Goal: Task Accomplishment & Management: Manage account settings

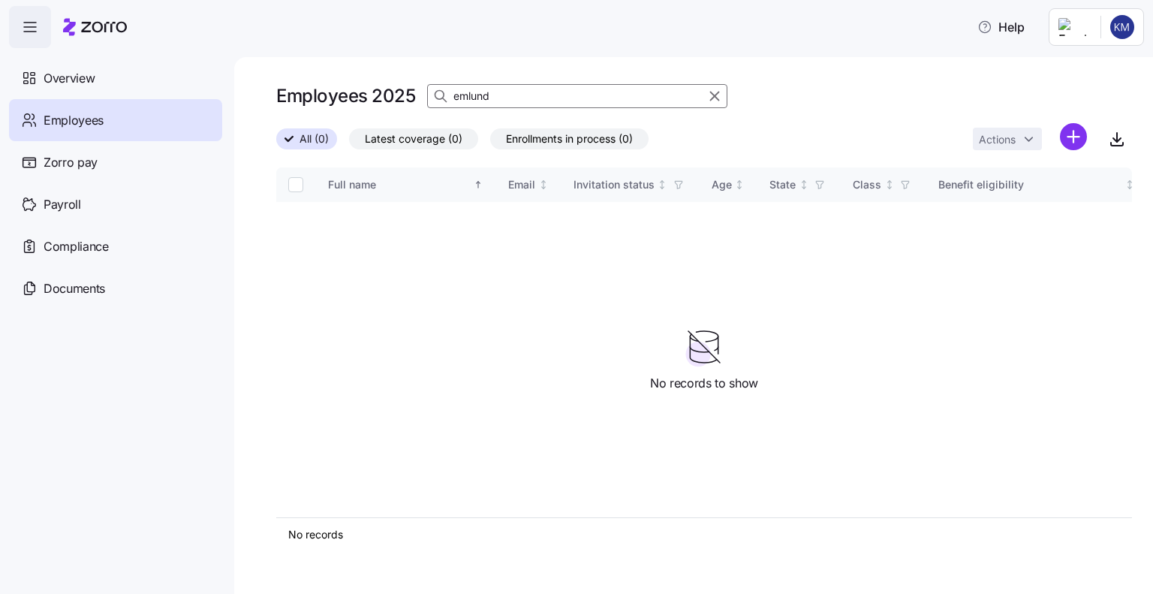
click at [447, 95] on div "emlund" at bounding box center [577, 96] width 300 height 24
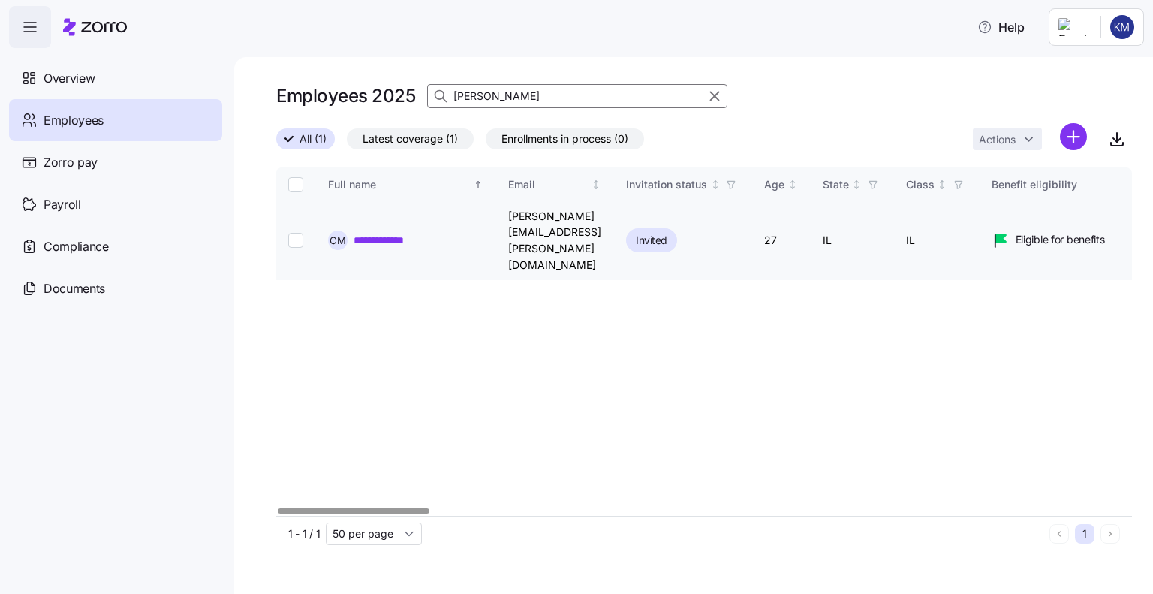
type input "[PERSON_NAME]"
click at [294, 233] on input "Select record 1" at bounding box center [295, 240] width 15 height 15
checkbox input "true"
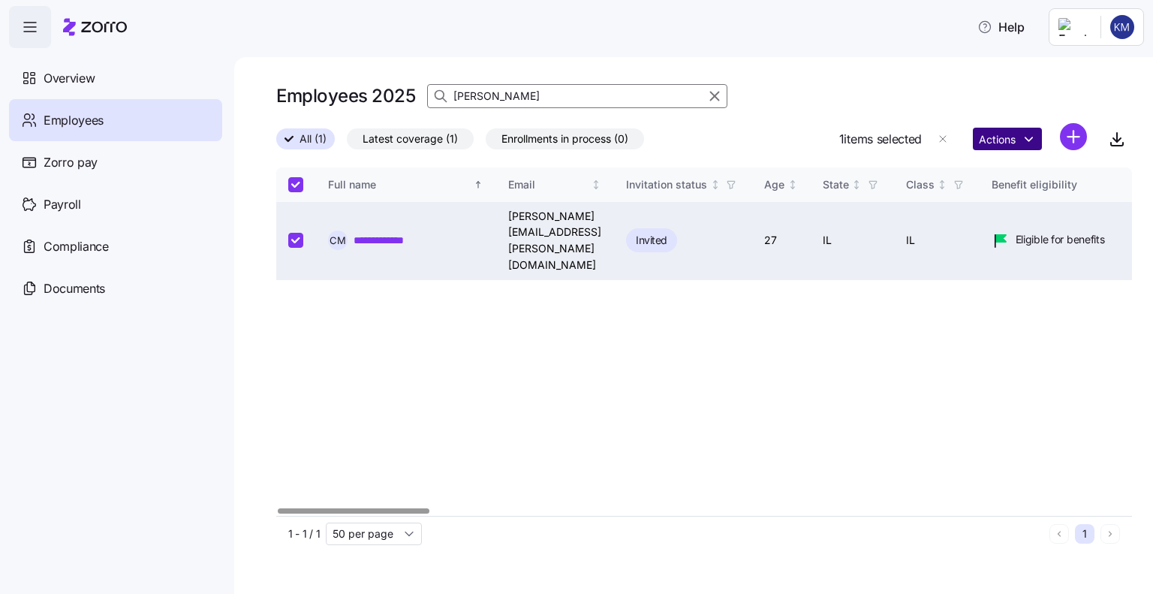
click at [981, 140] on html "**********" at bounding box center [576, 292] width 1153 height 585
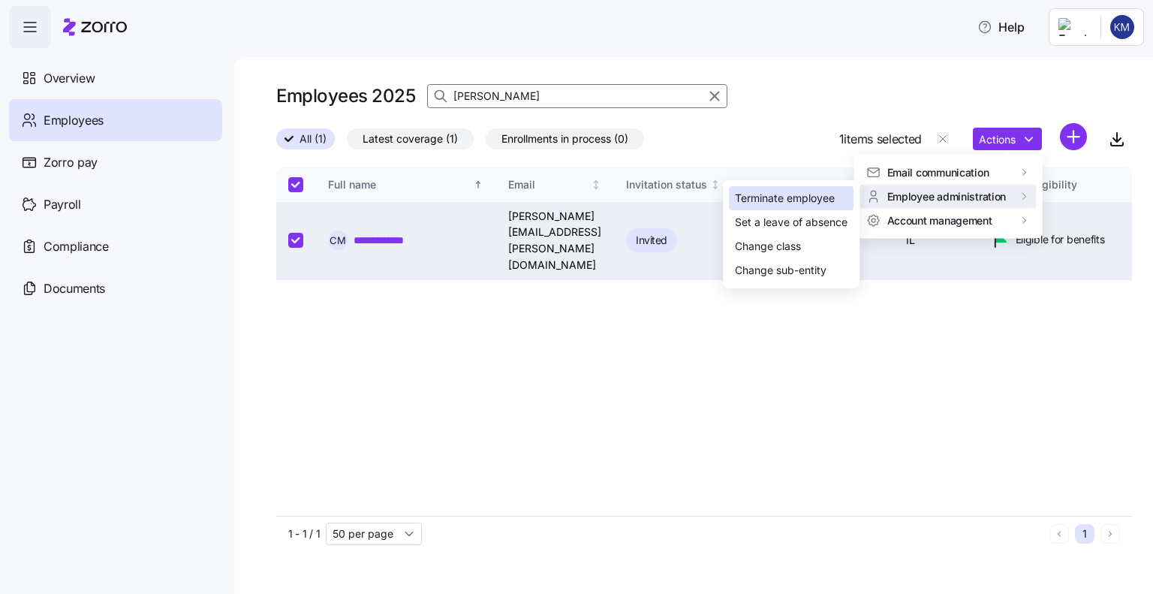
click at [807, 194] on div "Terminate employee" at bounding box center [785, 198] width 100 height 17
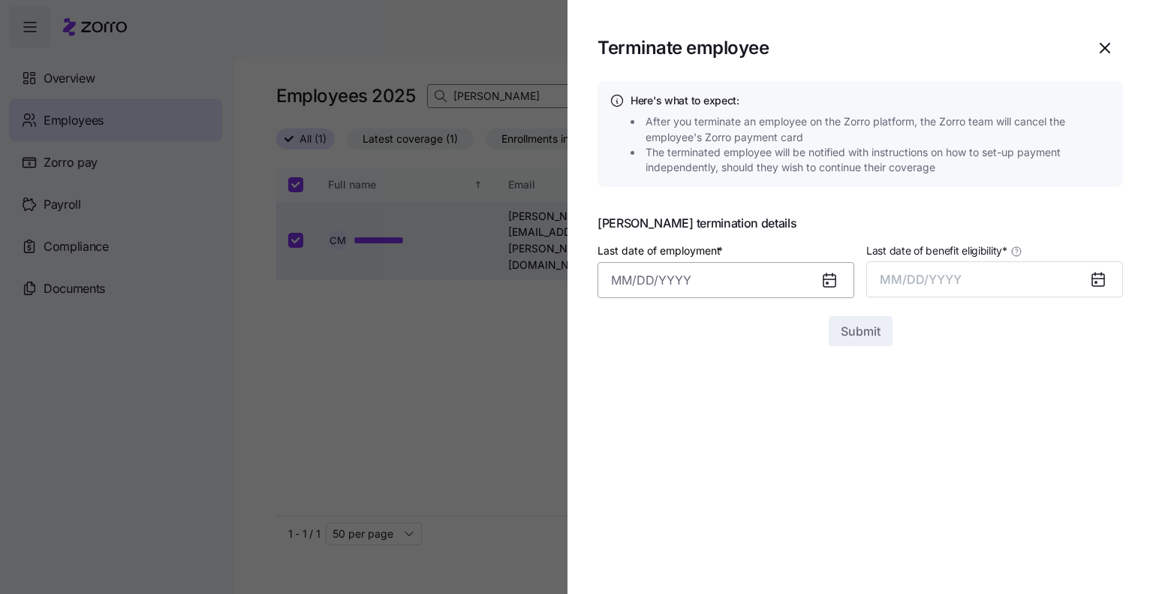
click at [639, 279] on input "Last date of employment *" at bounding box center [726, 280] width 257 height 36
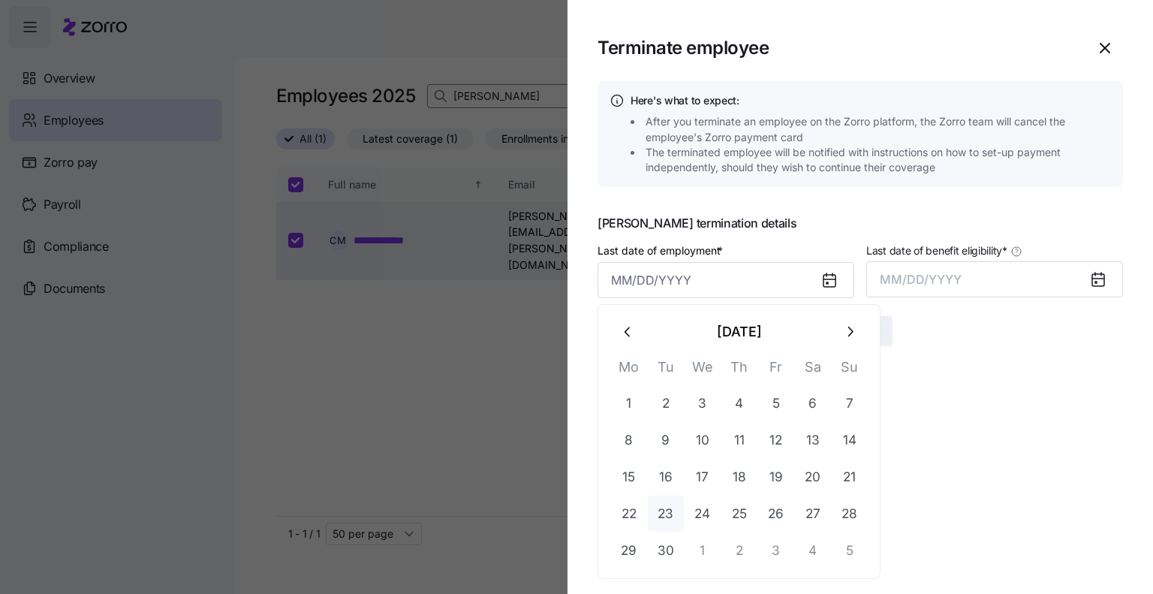
click at [664, 513] on button "23" at bounding box center [666, 514] width 36 height 36
type input "[DATE]"
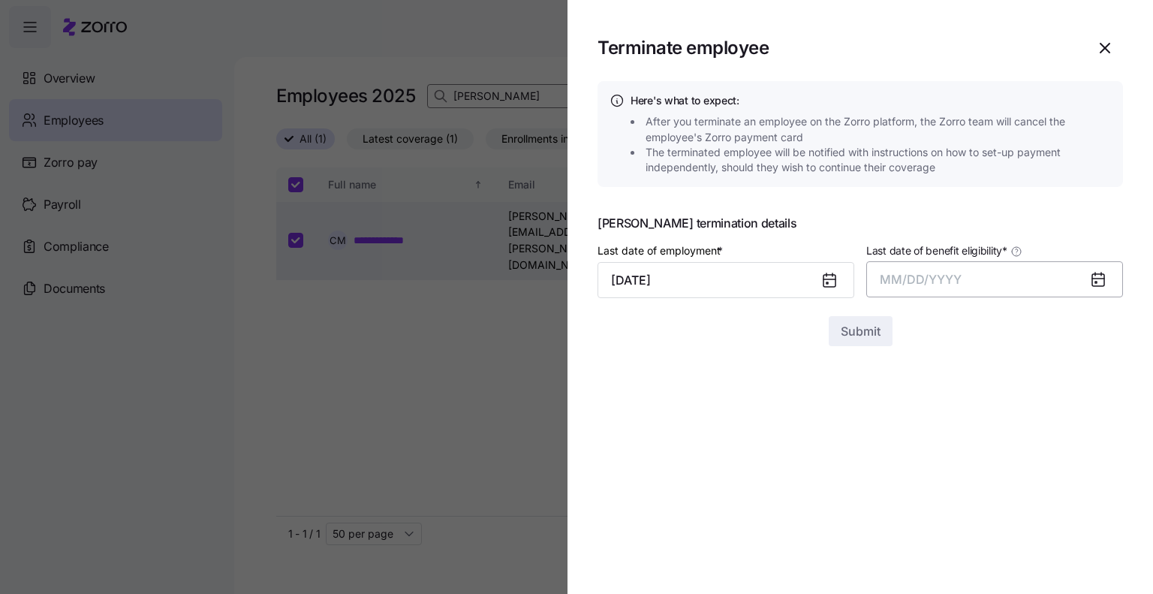
click at [905, 273] on span "MM/DD/YYYY" at bounding box center [921, 279] width 82 height 15
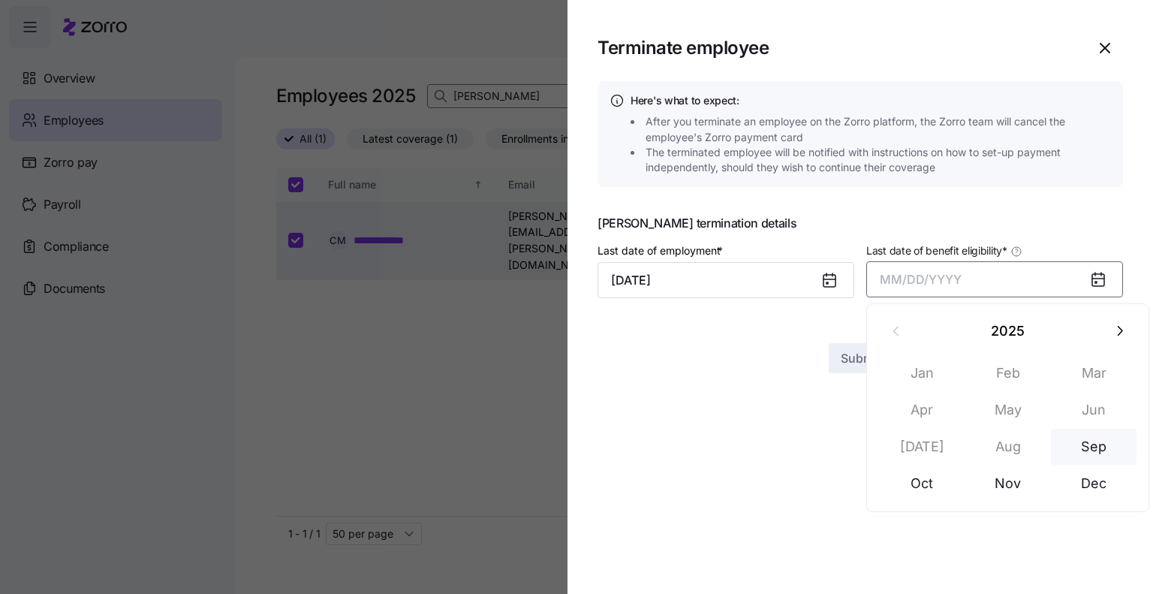
click at [1082, 447] on button "Sep" at bounding box center [1094, 447] width 86 height 36
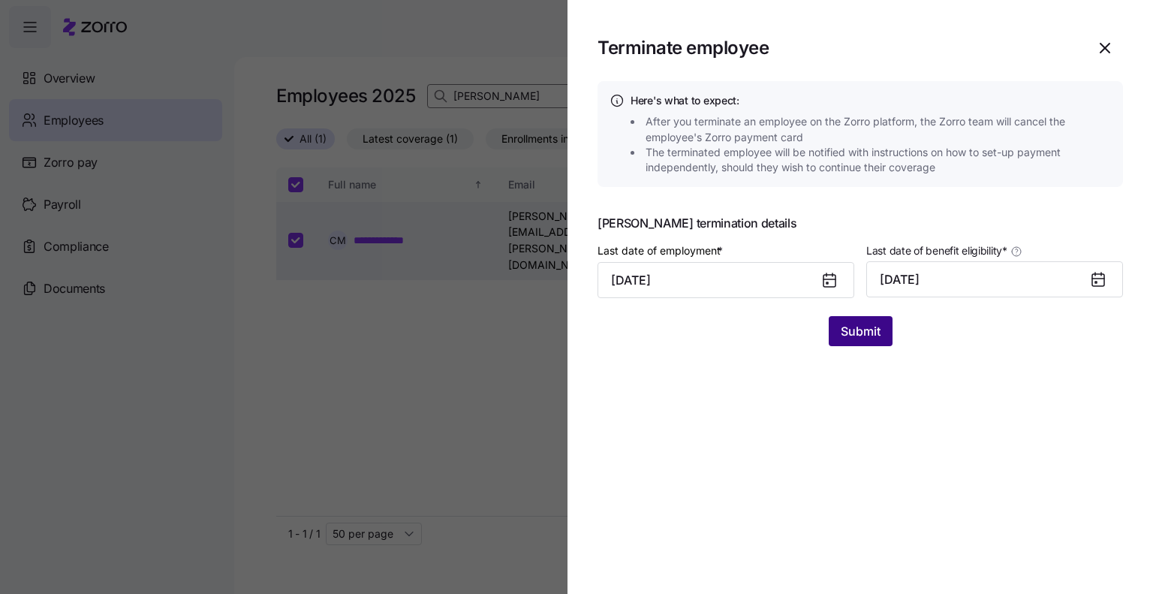
click at [878, 327] on span "Submit" at bounding box center [861, 331] width 40 height 18
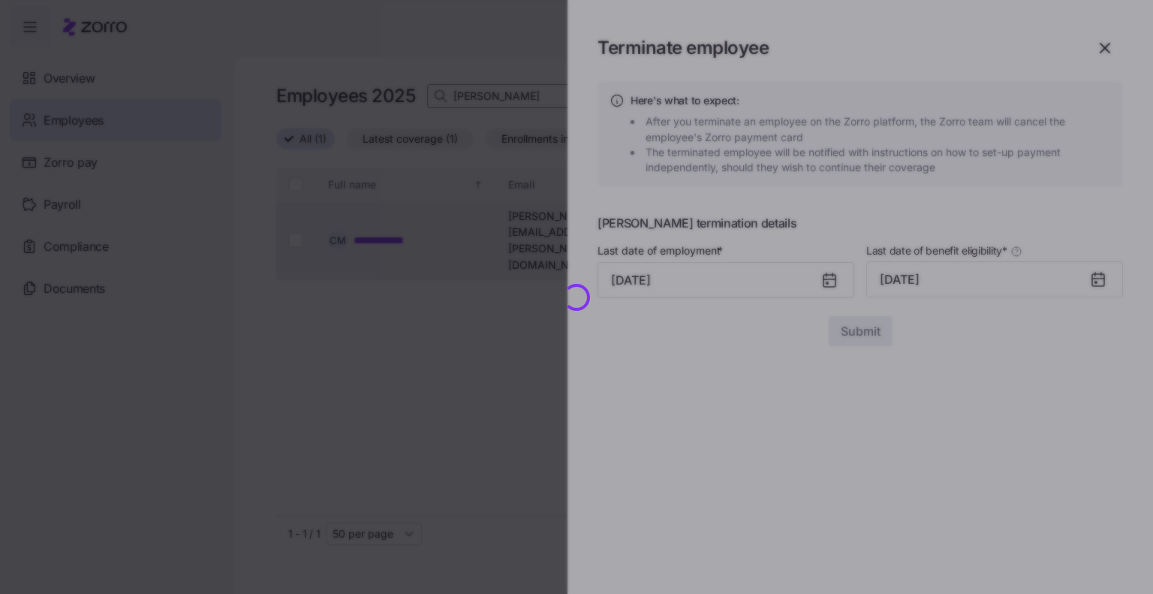
checkbox input "false"
